Goal: Transaction & Acquisition: Purchase product/service

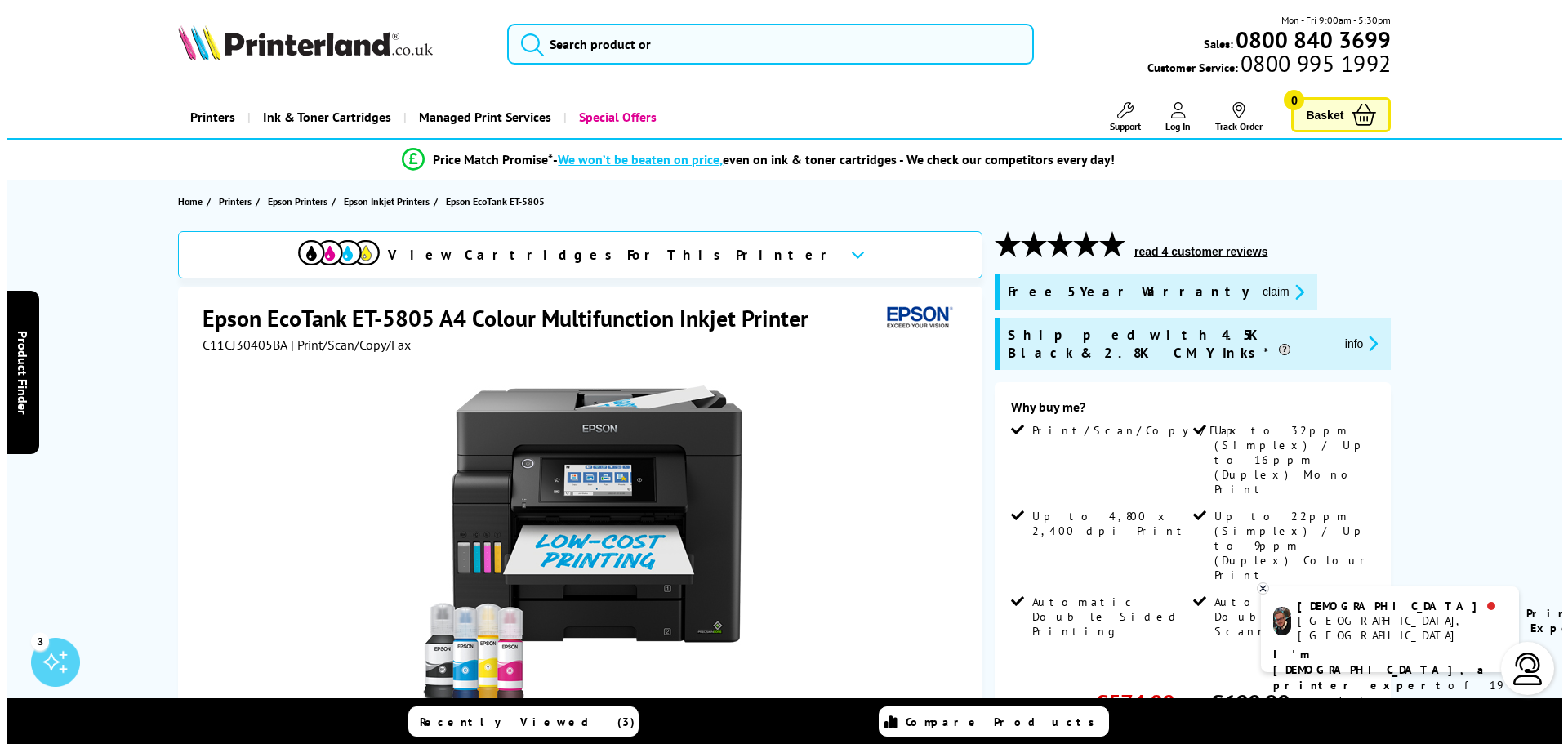
scroll to position [245, 0]
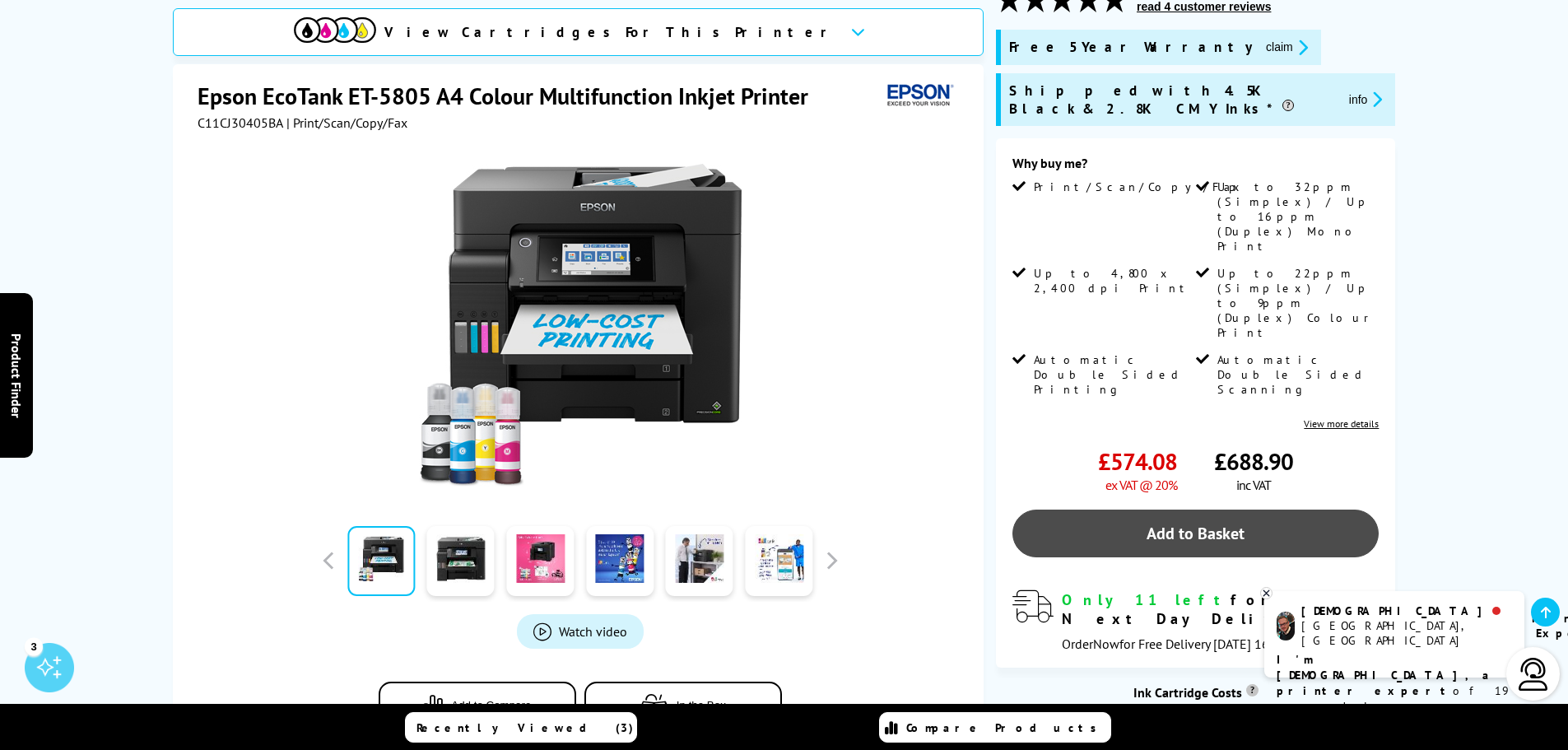
click at [1188, 509] on link "Add to Basket" at bounding box center [1195, 533] width 366 height 48
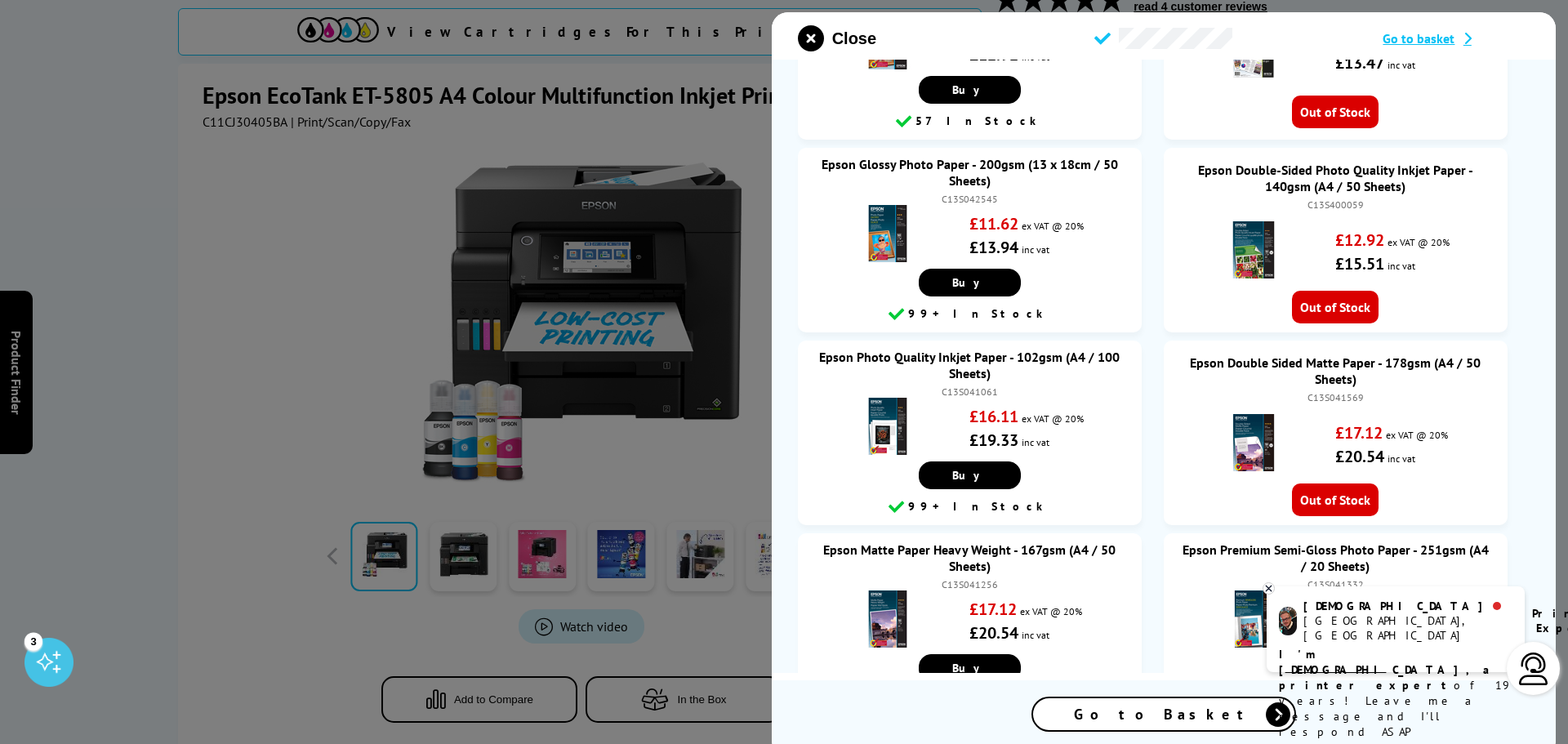
scroll to position [562, 0]
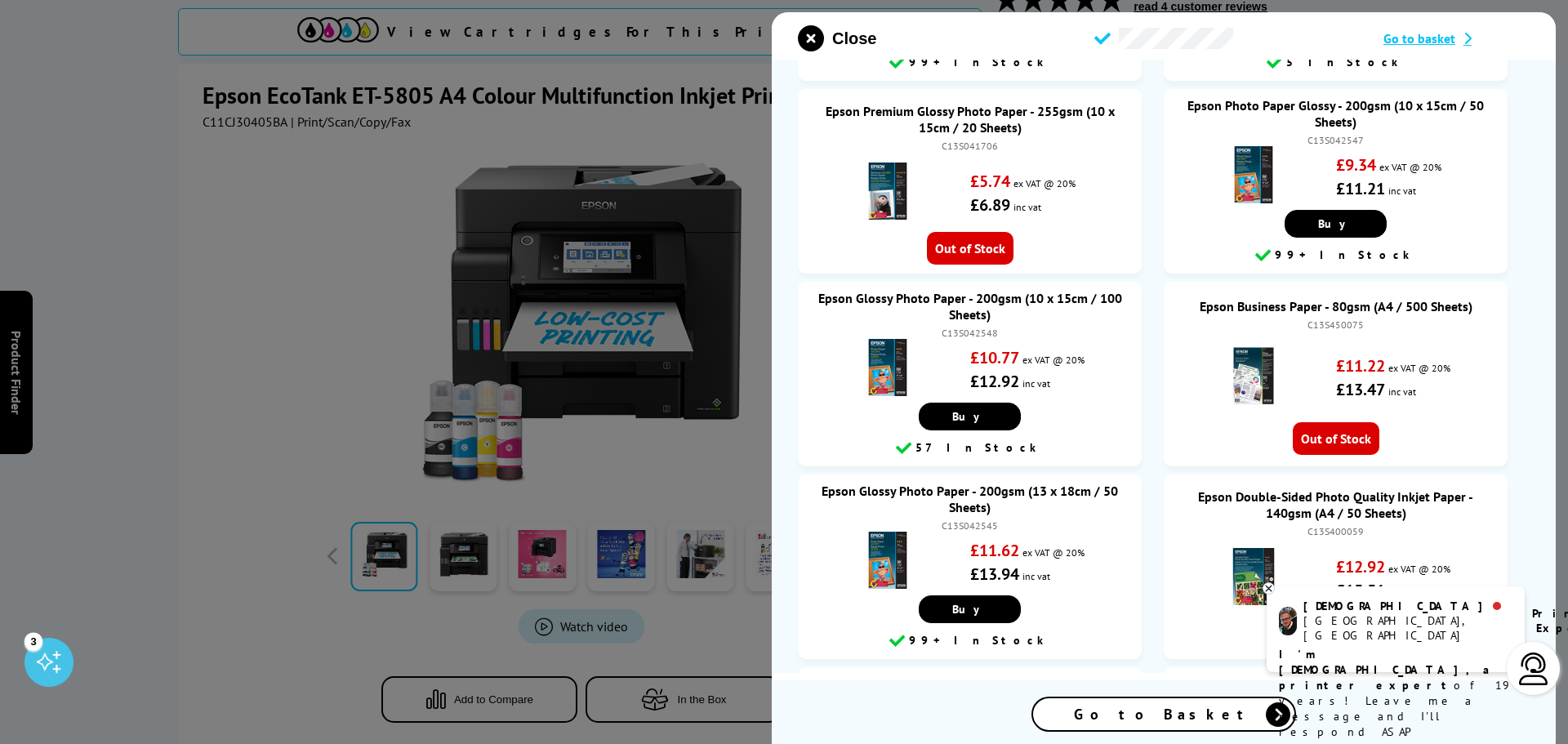
click at [1419, 42] on span "Go to basket" at bounding box center [1419, 38] width 72 height 17
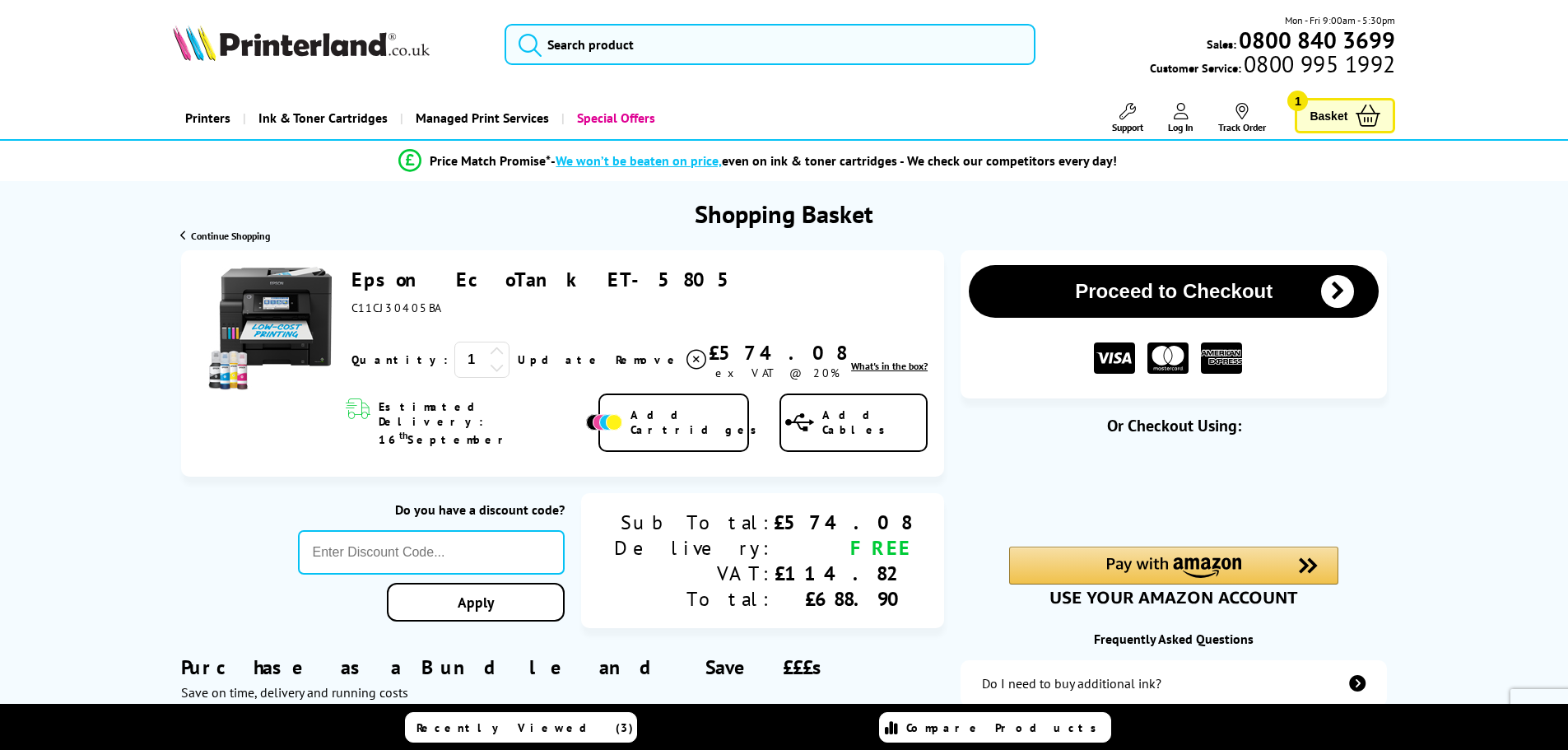
click at [625, 122] on link "Special Offers" at bounding box center [614, 118] width 106 height 42
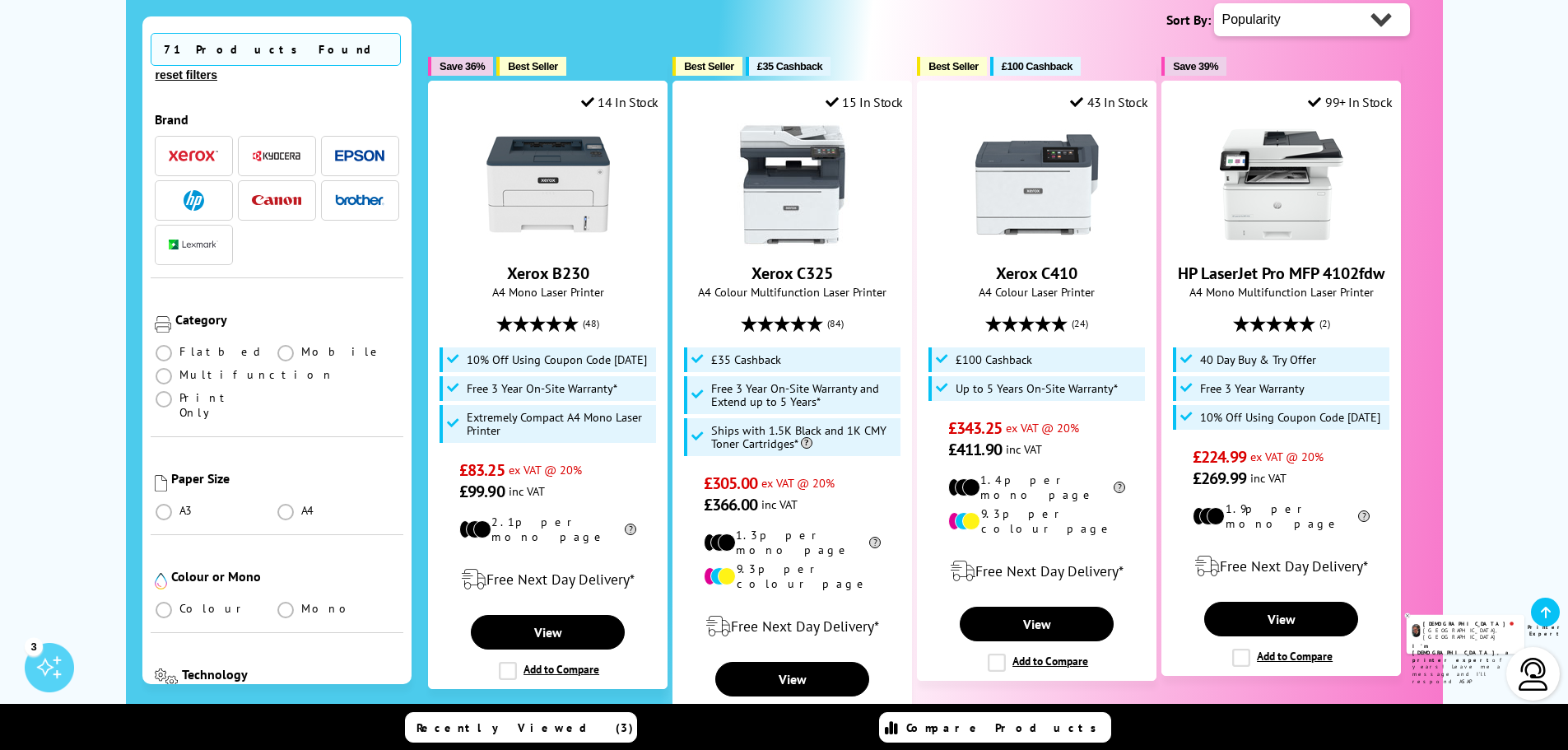
scroll to position [165, 0]
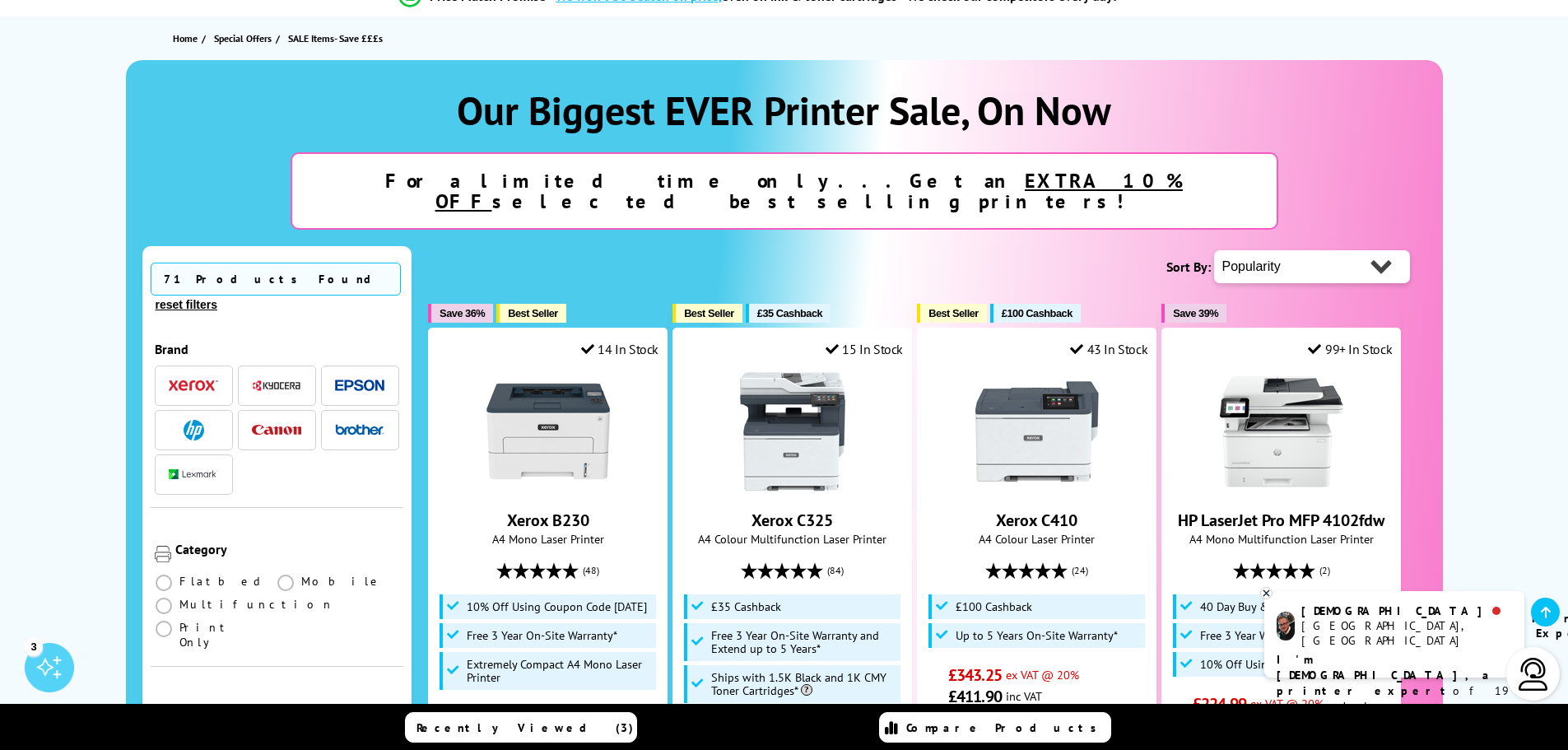
click at [781, 185] on u "EXTRA 10% OFF" at bounding box center [809, 191] width 748 height 46
click at [781, 184] on u "EXTRA 10% OFF" at bounding box center [809, 191] width 748 height 46
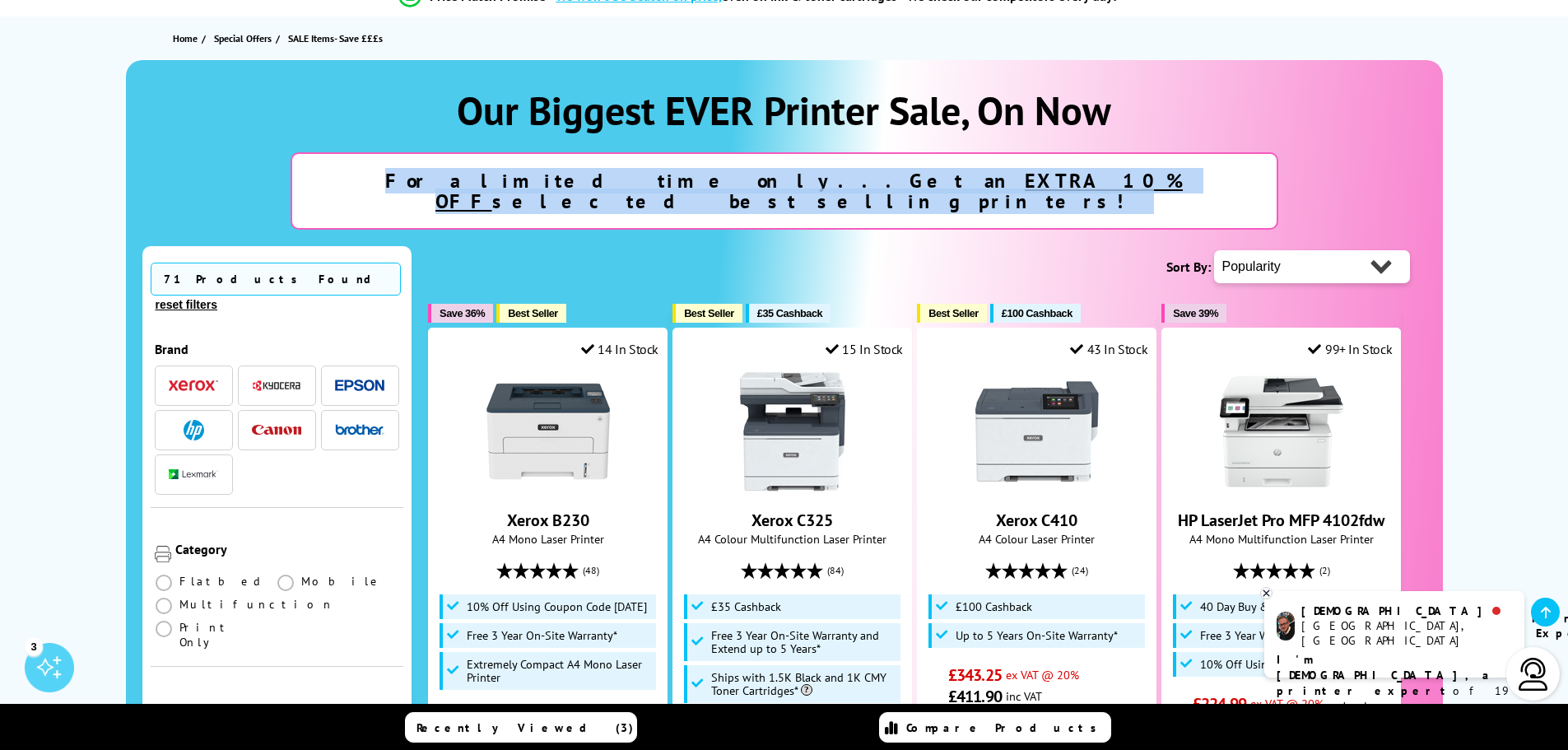
click at [781, 184] on u "EXTRA 10% OFF" at bounding box center [809, 191] width 748 height 46
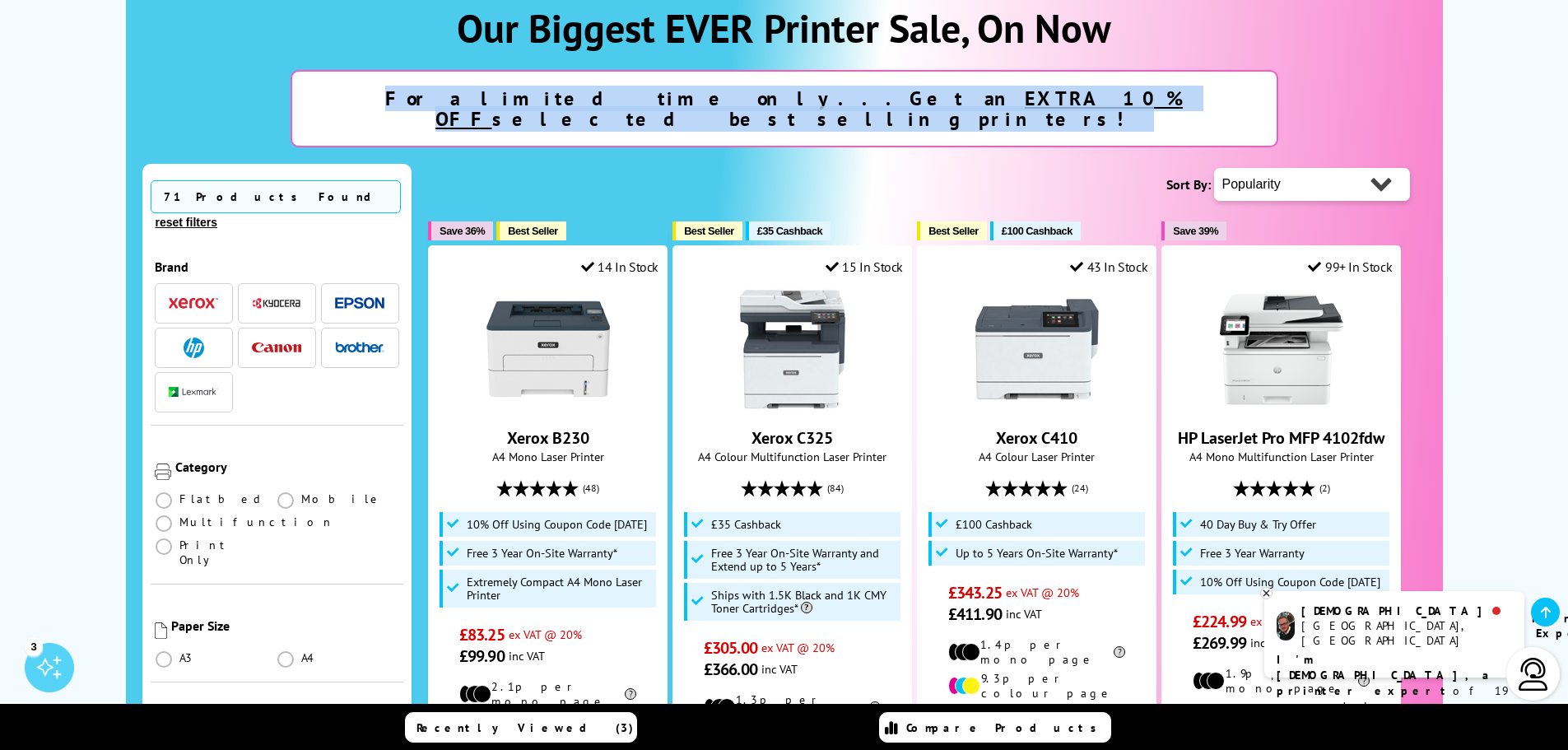
scroll to position [0, 0]
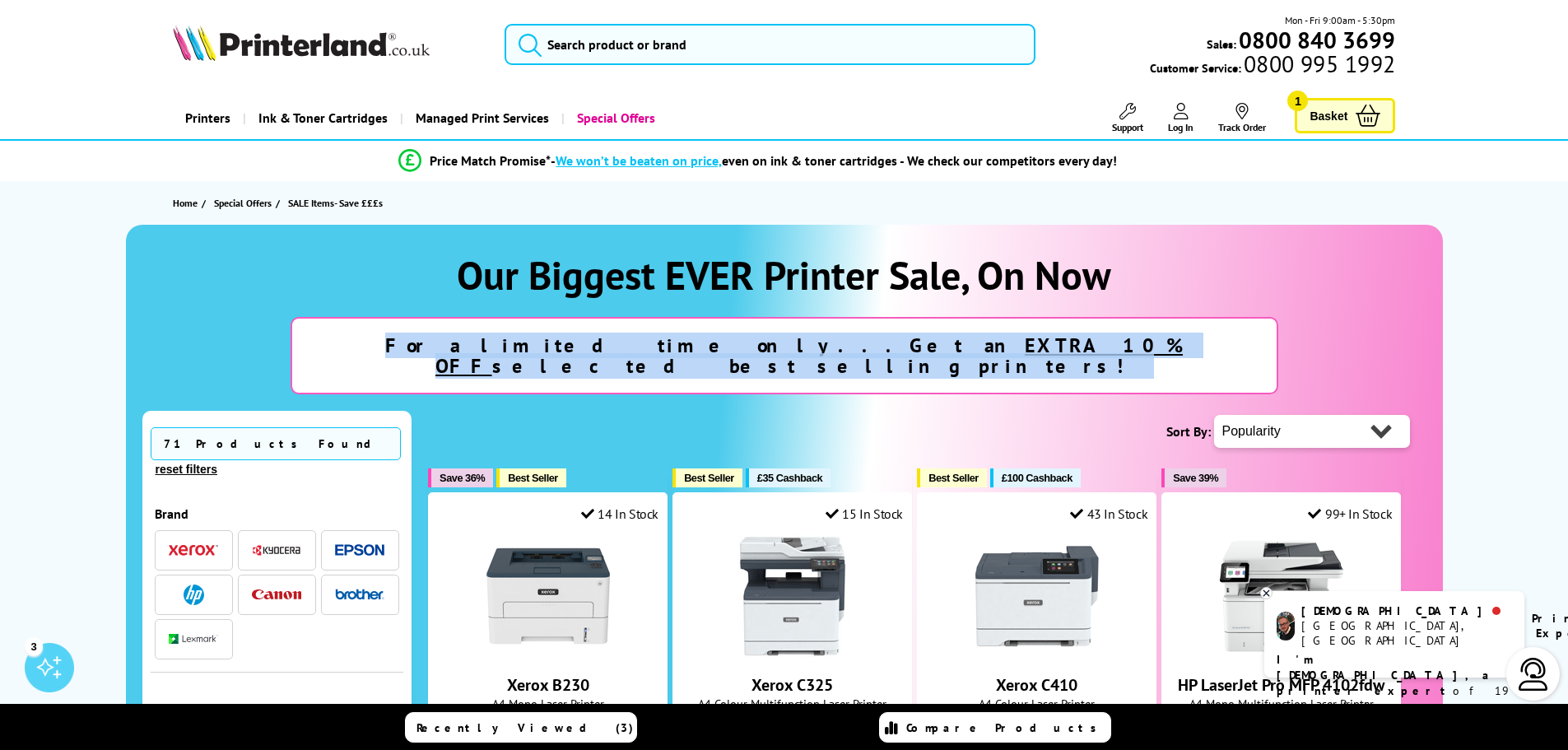
click at [821, 355] on u "EXTRA 10% OFF" at bounding box center [809, 355] width 748 height 46
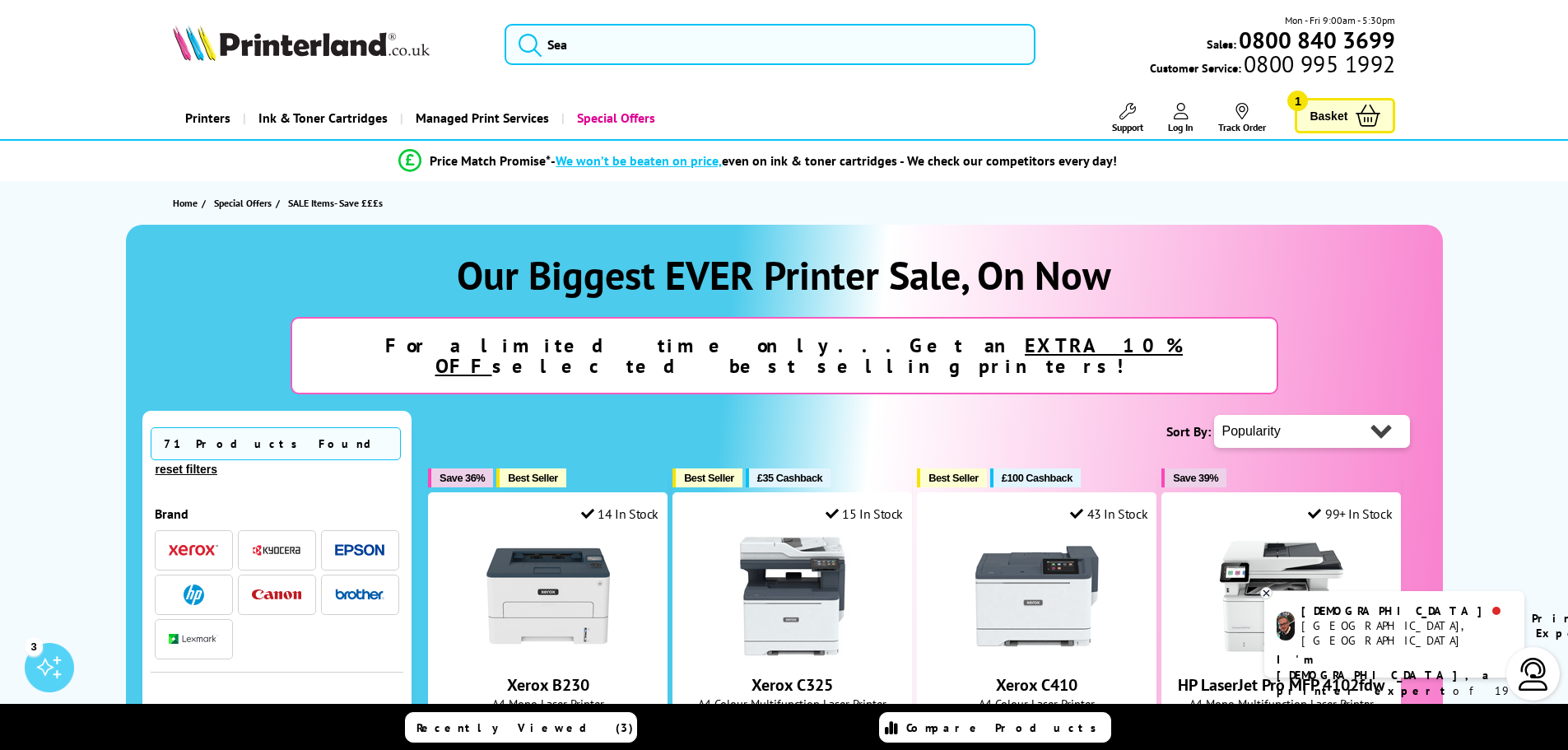
click at [821, 355] on u "EXTRA 10% OFF" at bounding box center [809, 355] width 748 height 46
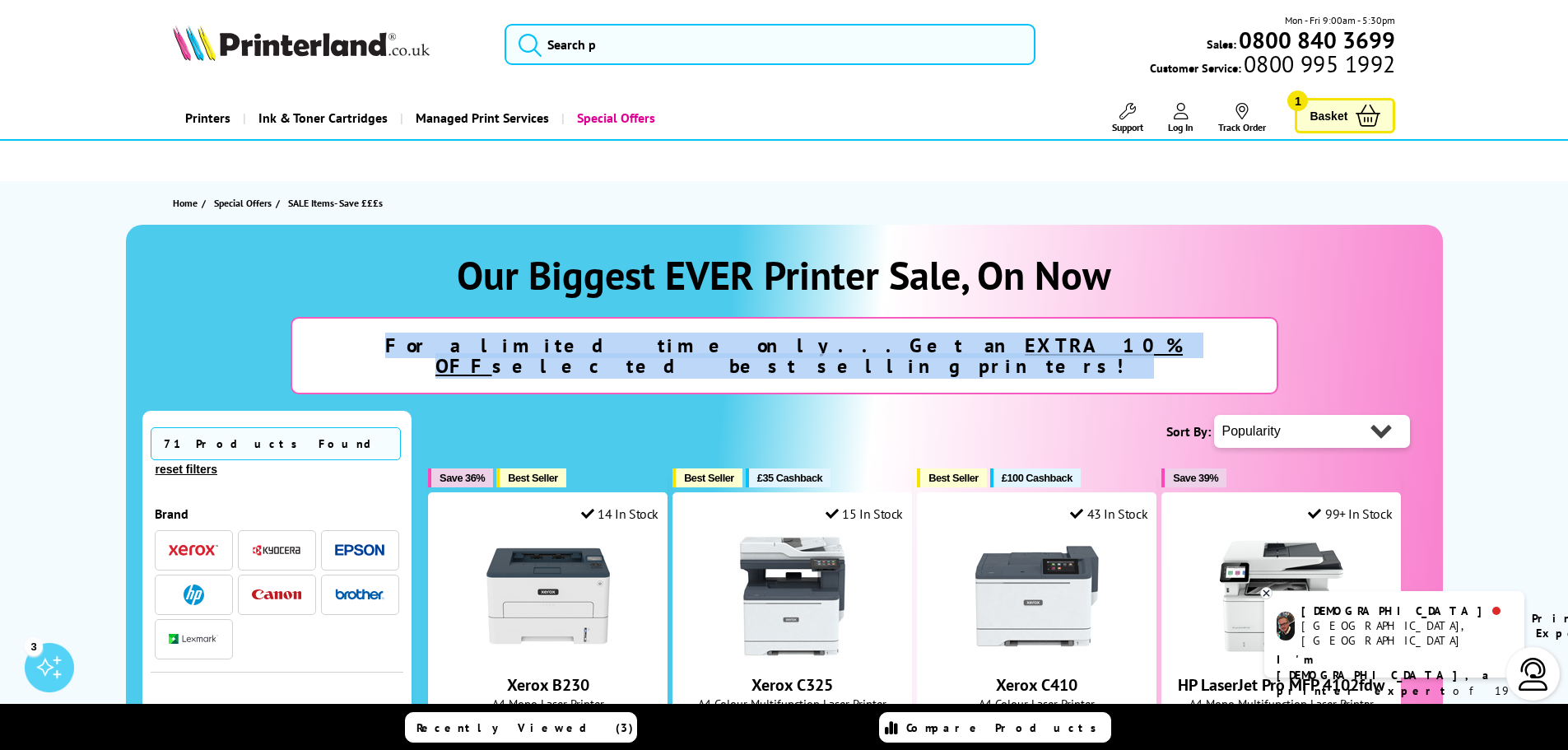
click at [821, 355] on u "EXTRA 10% OFF" at bounding box center [809, 355] width 748 height 46
click at [1335, 109] on span "Basket" at bounding box center [1328, 115] width 38 height 22
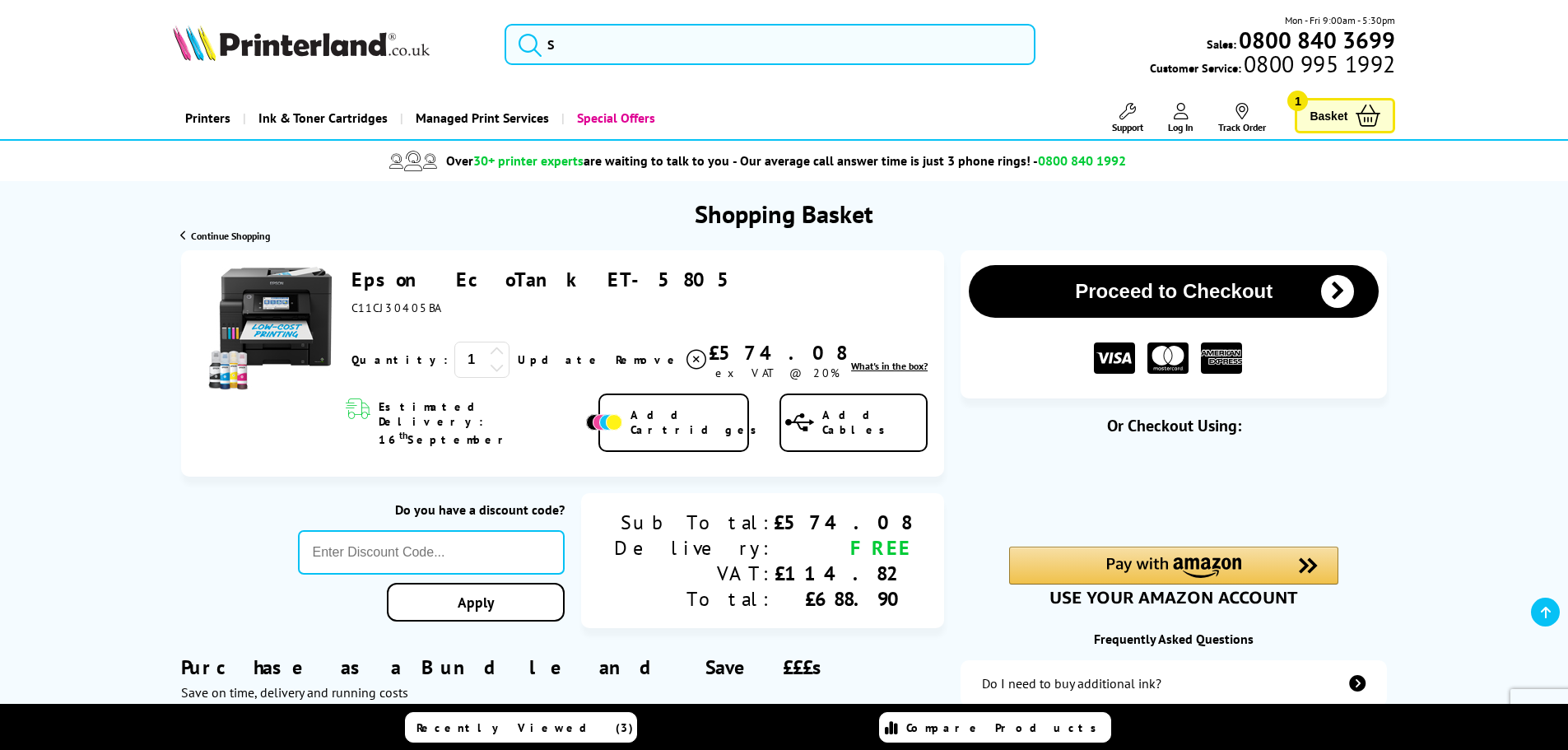
scroll to position [247, 0]
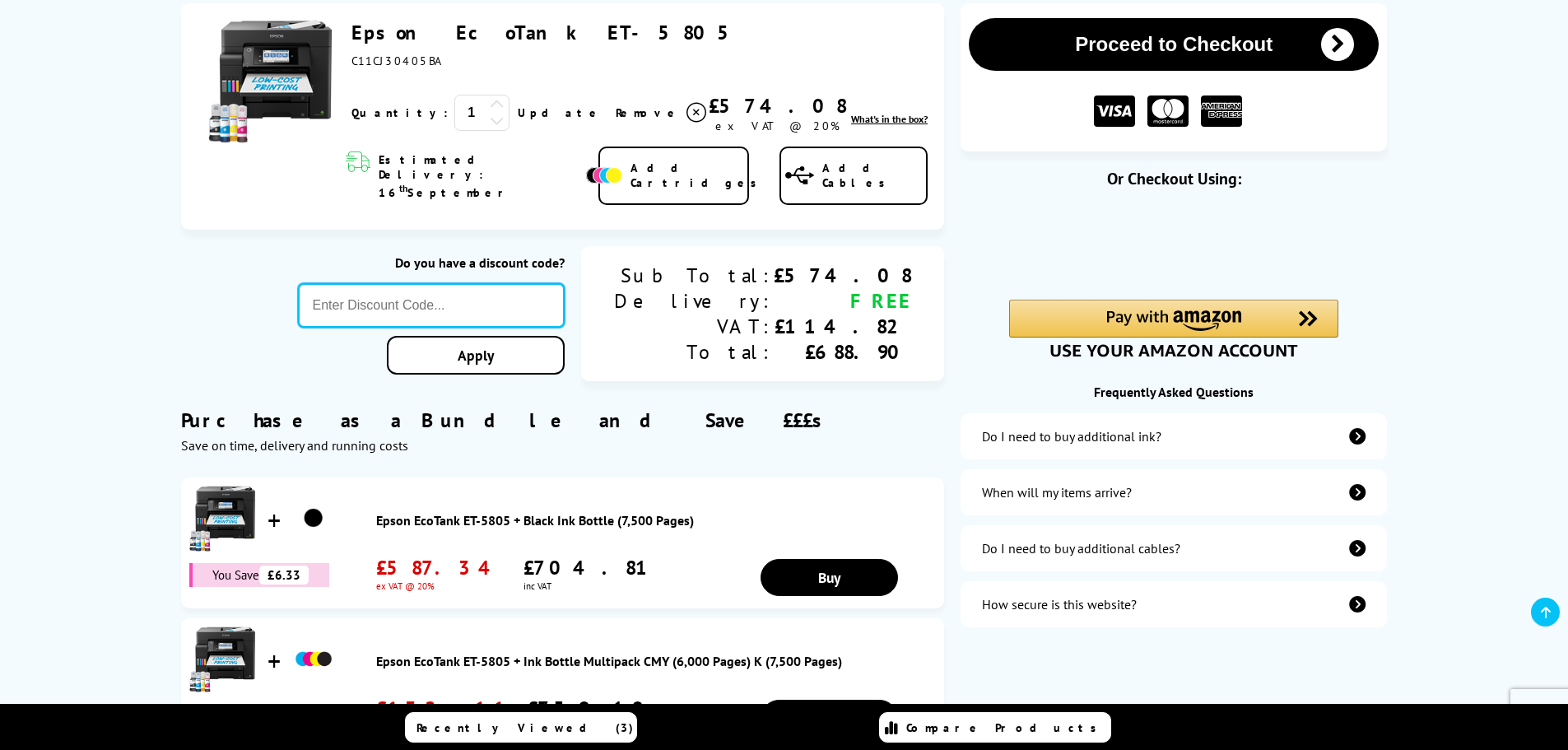
click at [557, 283] on input "text" at bounding box center [432, 305] width 268 height 45
paste input "SEPT10"
type input "SEPT10"
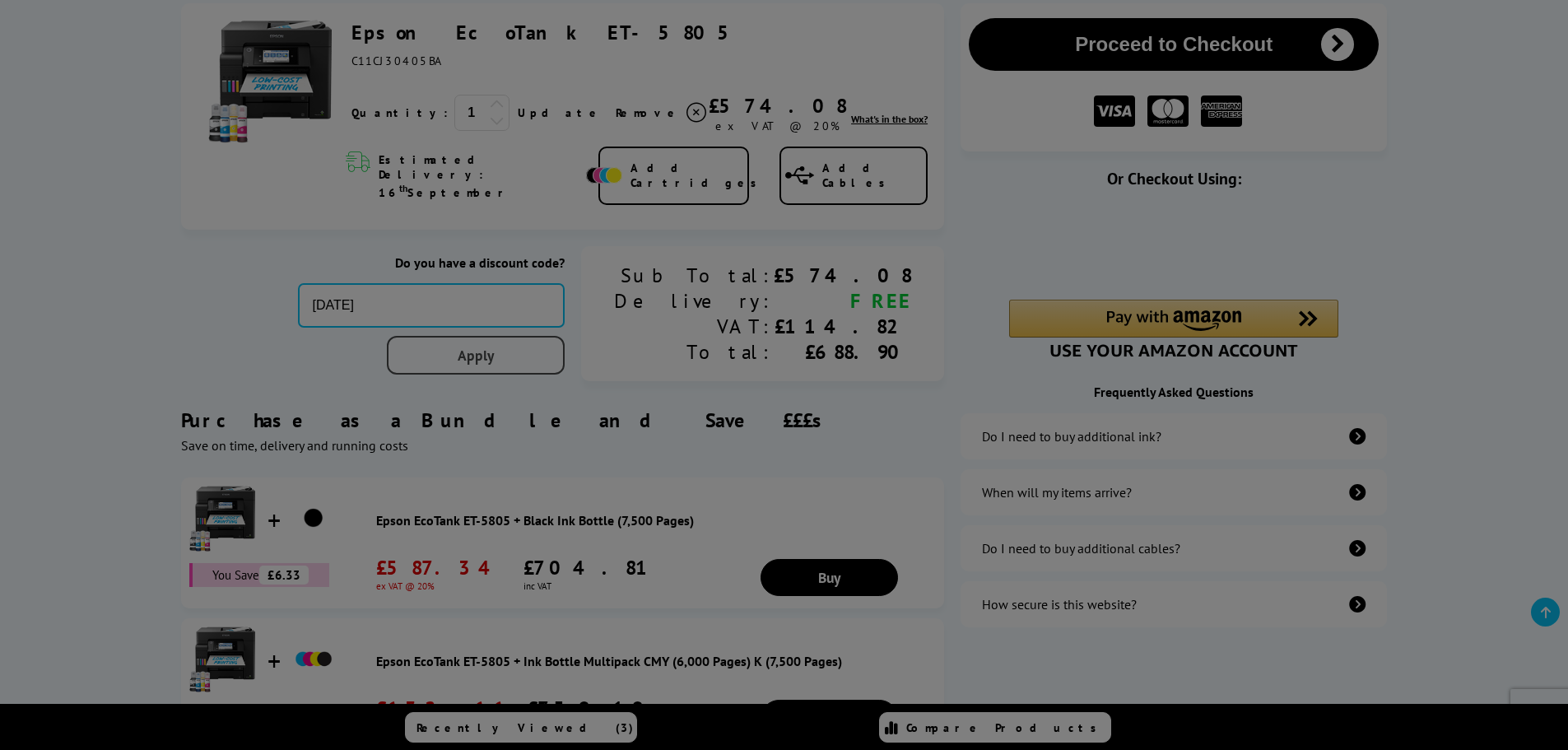
click at [565, 338] on div "Proceed to Checkout Shopping Basket 1 Update" at bounding box center [784, 397] width 1568 height 788
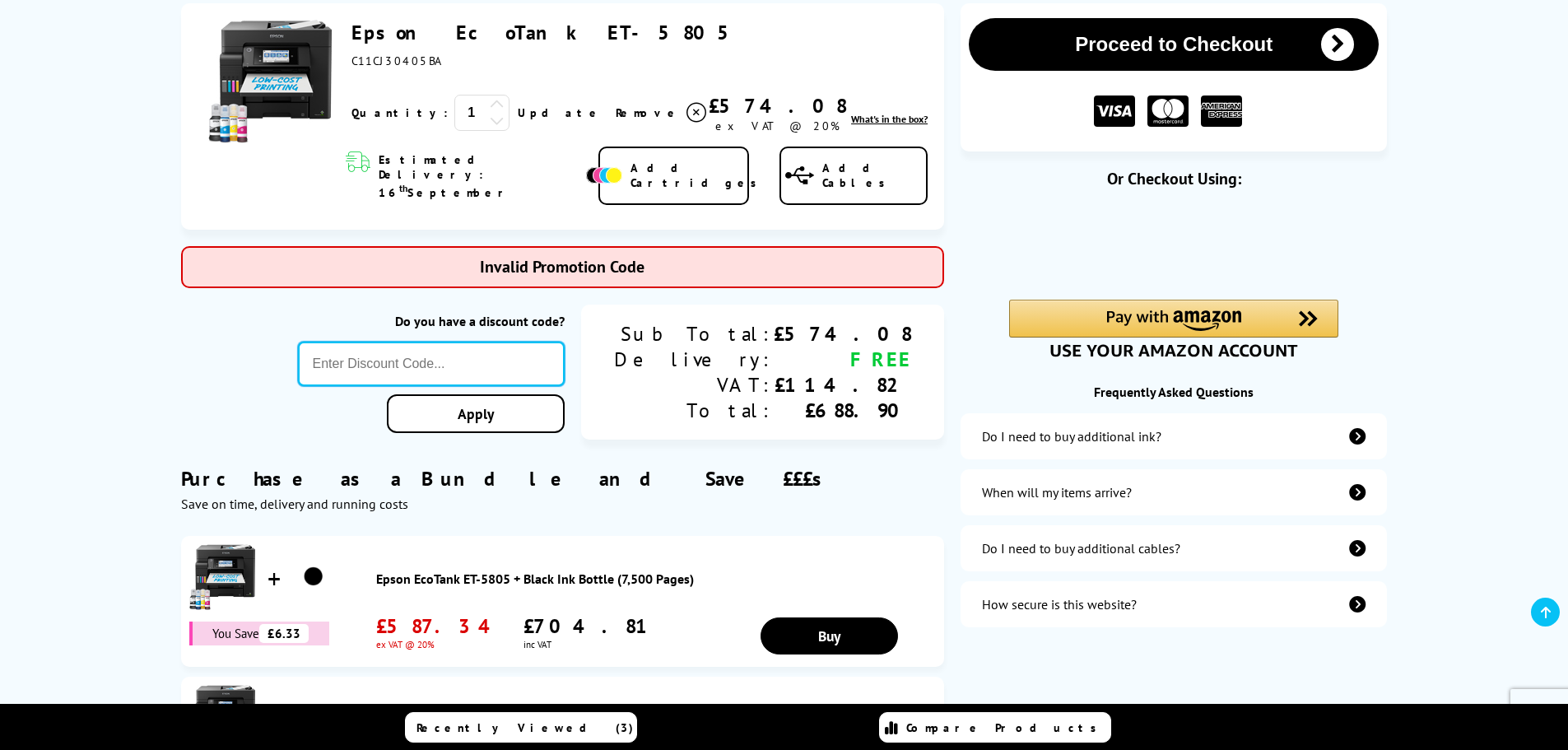
click at [561, 342] on input "text" at bounding box center [432, 364] width 268 height 45
paste input "5OFFPRINTERS"
type input "5OFFPRINTERS"
click at [542, 402] on div "Proceed to Checkout Shopping Basket ex VAT @ 20% 1 Update ex VAT @ 20%" at bounding box center [784, 426] width 1568 height 846
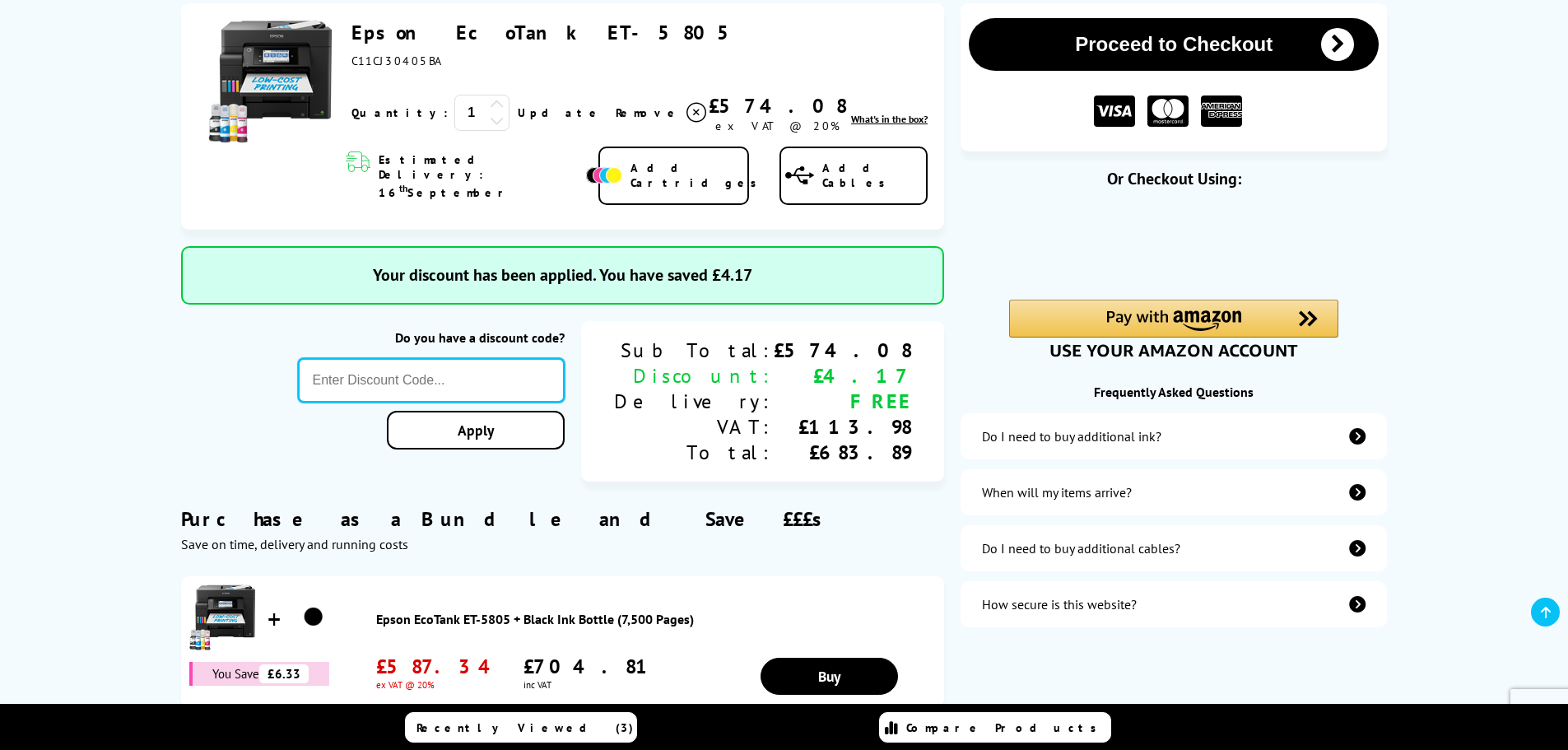
click at [547, 358] on input "text" at bounding box center [432, 380] width 268 height 45
paste input "LOYALTY2025"
type input "LOYALTY2025"
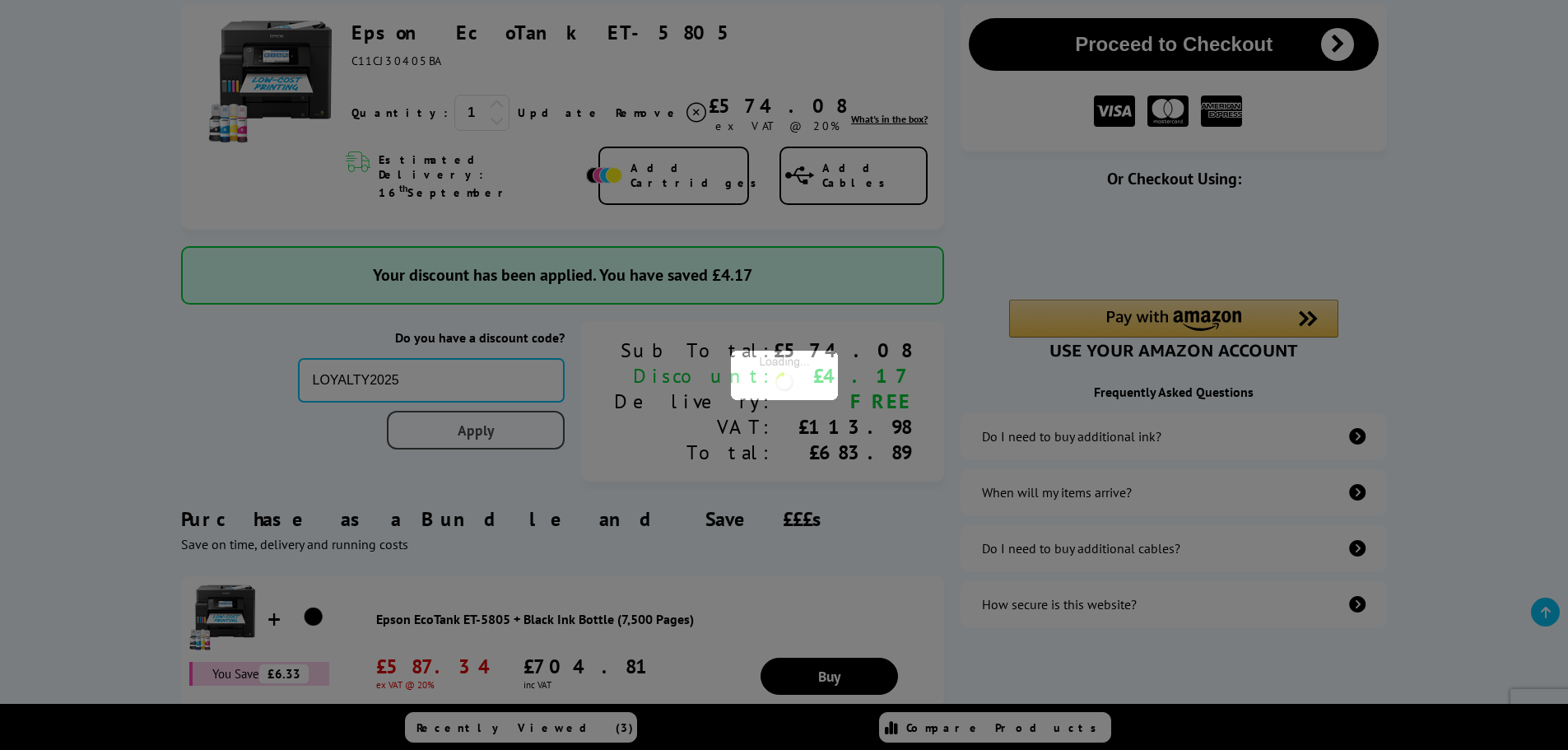
click at [577, 397] on div "Proceed to Checkout Shopping Basket ex VAT @ 20% 1 Update ex VAT @ 20%" at bounding box center [784, 446] width 1568 height 886
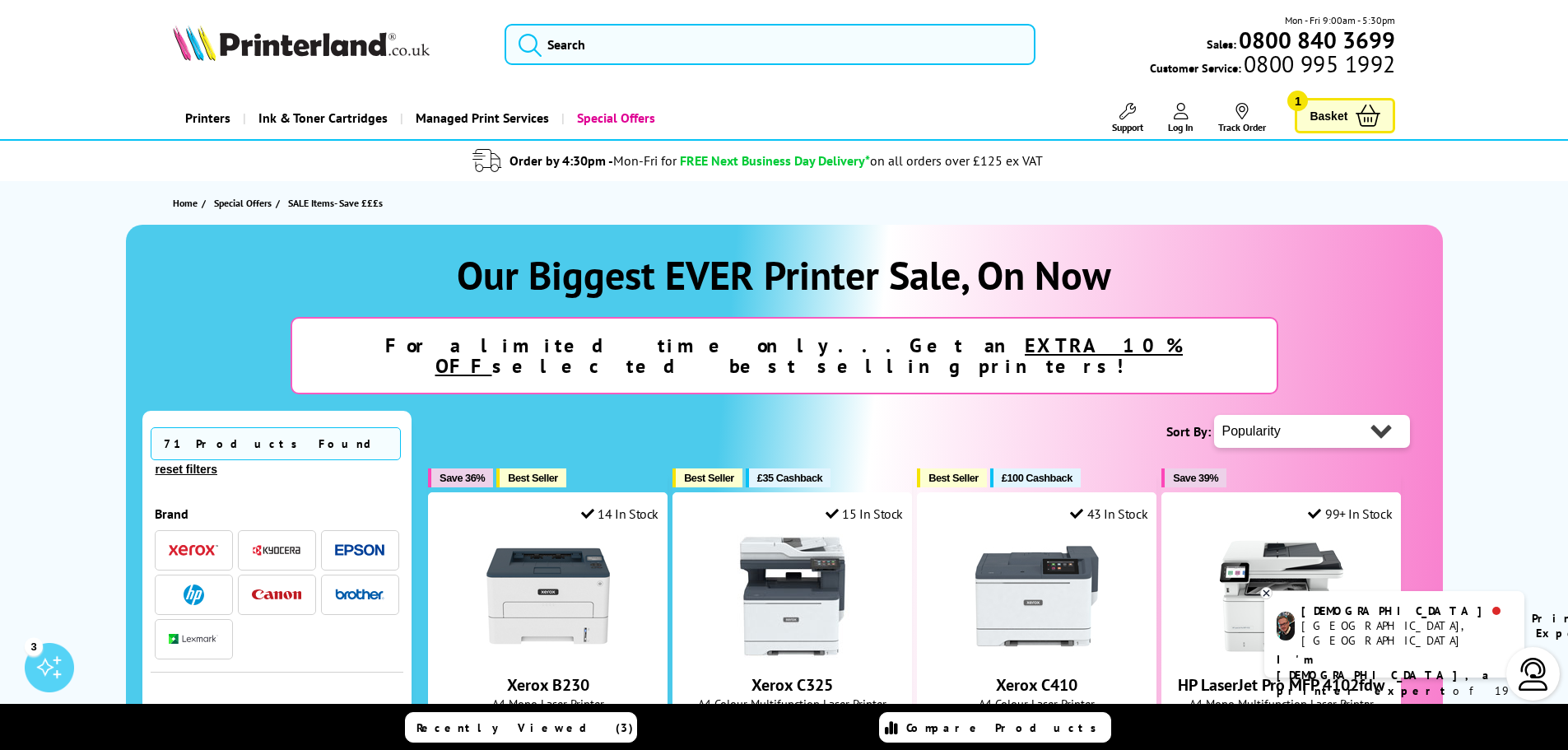
click at [1384, 653] on p "I'm Christian, a printer expert of 19 years! Leave me a message and I'll respon…" at bounding box center [1395, 699] width 236 height 93
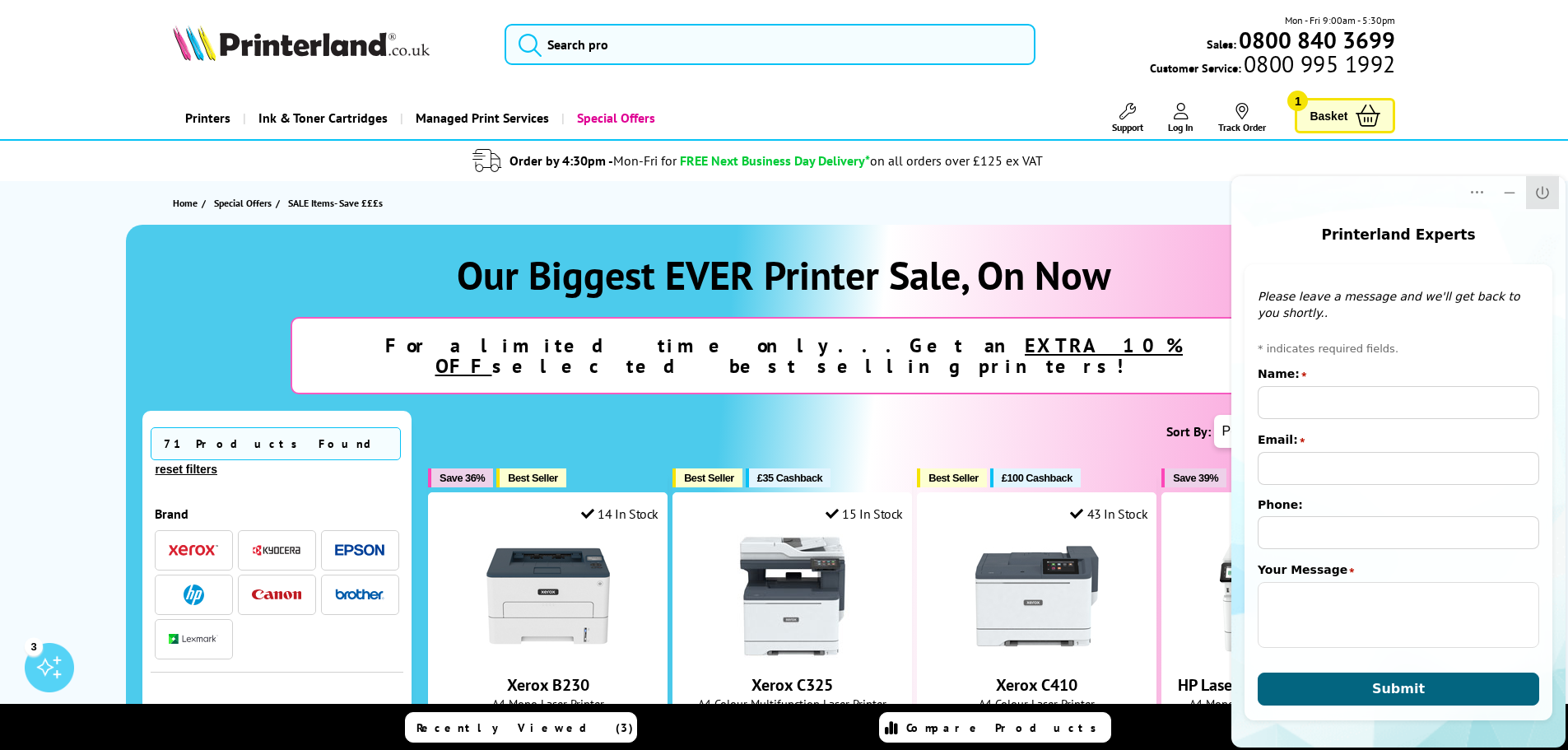
click at [1539, 188] on icon "Close" at bounding box center [1543, 193] width 17 height 17
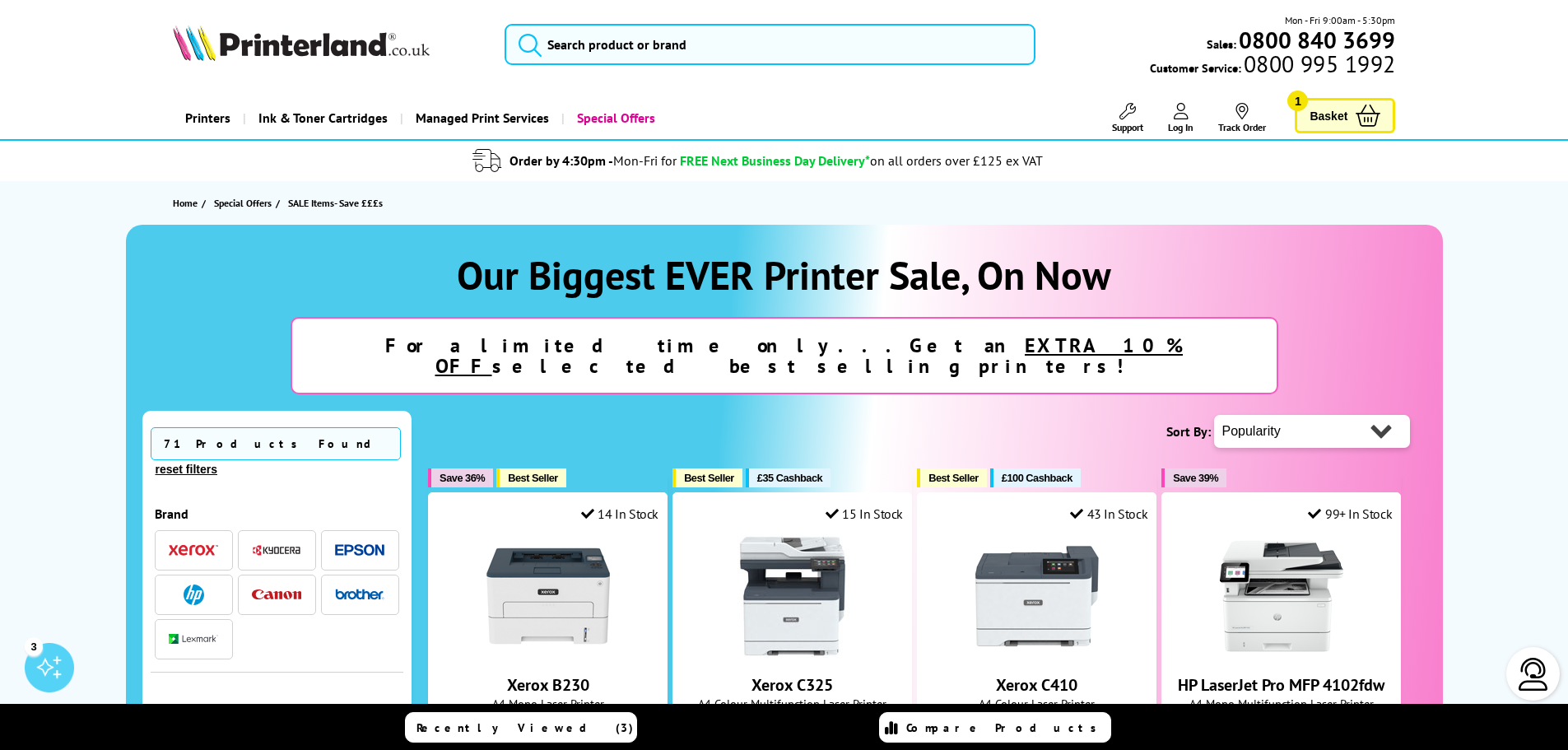
click at [1316, 119] on span "Basket" at bounding box center [1328, 115] width 38 height 22
